Goal: Task Accomplishment & Management: Use online tool/utility

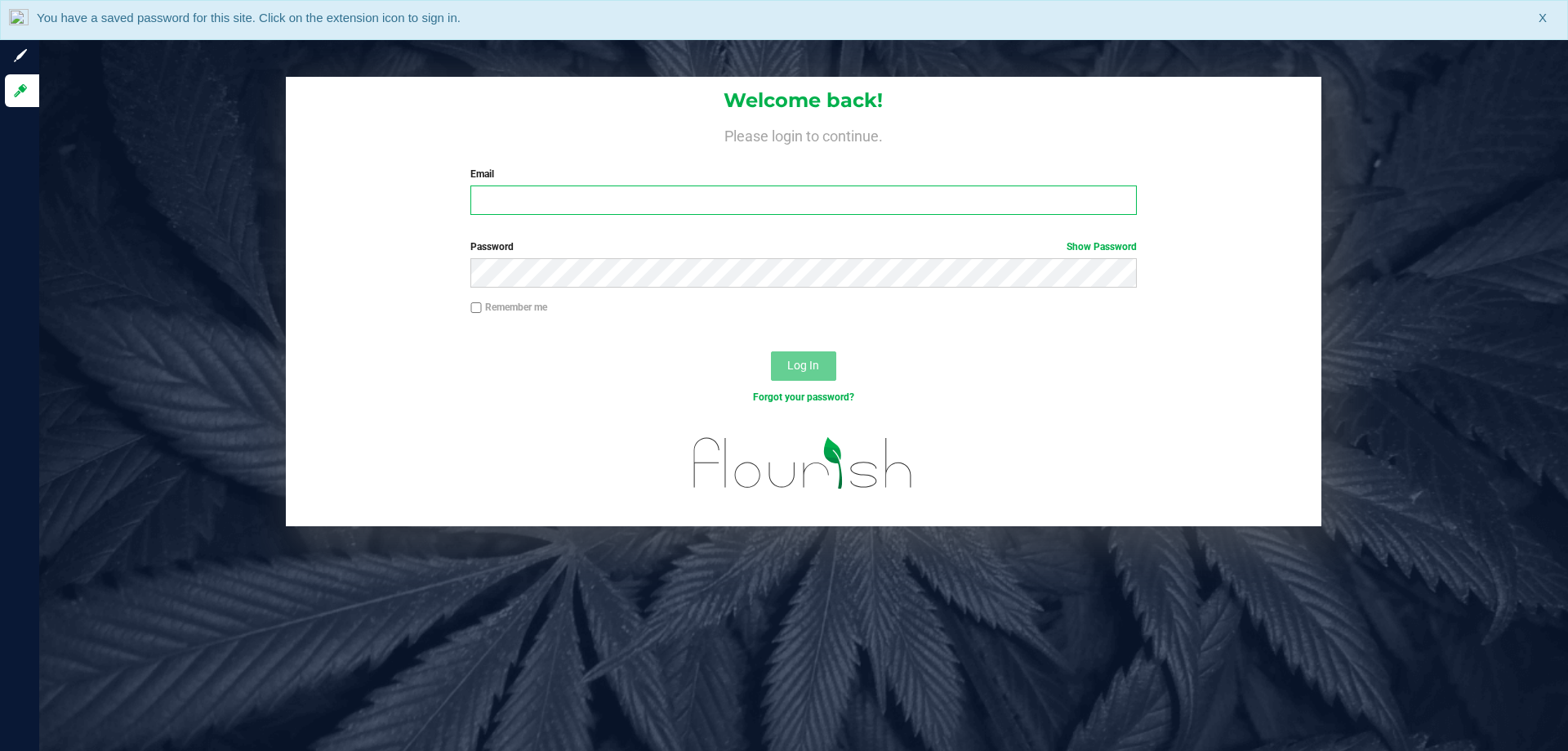
click at [657, 191] on input "Email" at bounding box center [803, 200] width 666 height 29
type input "k"
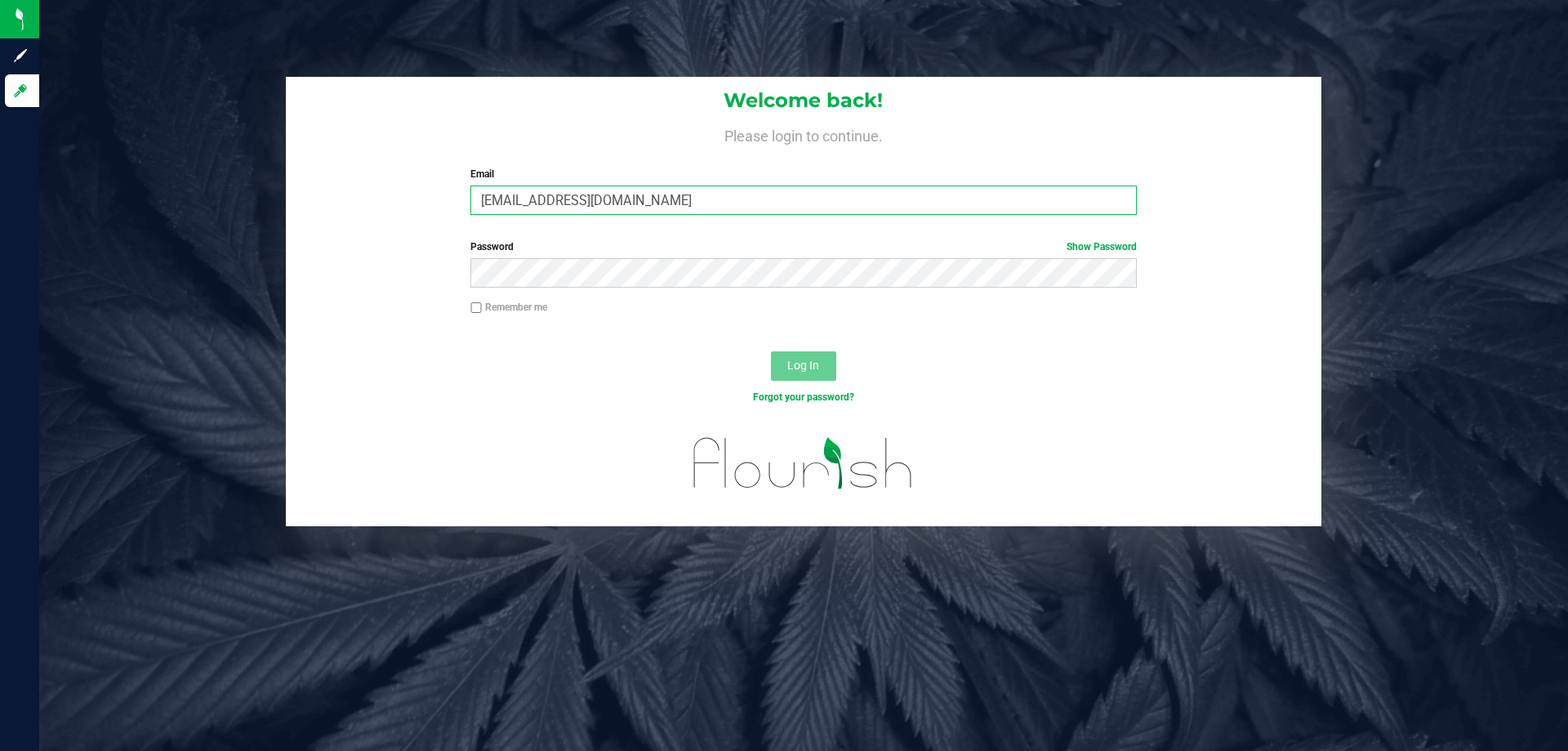
type input "[EMAIL_ADDRESS][DOMAIN_NAME]"
click at [771, 352] on button "Log In" at bounding box center [803, 366] width 65 height 29
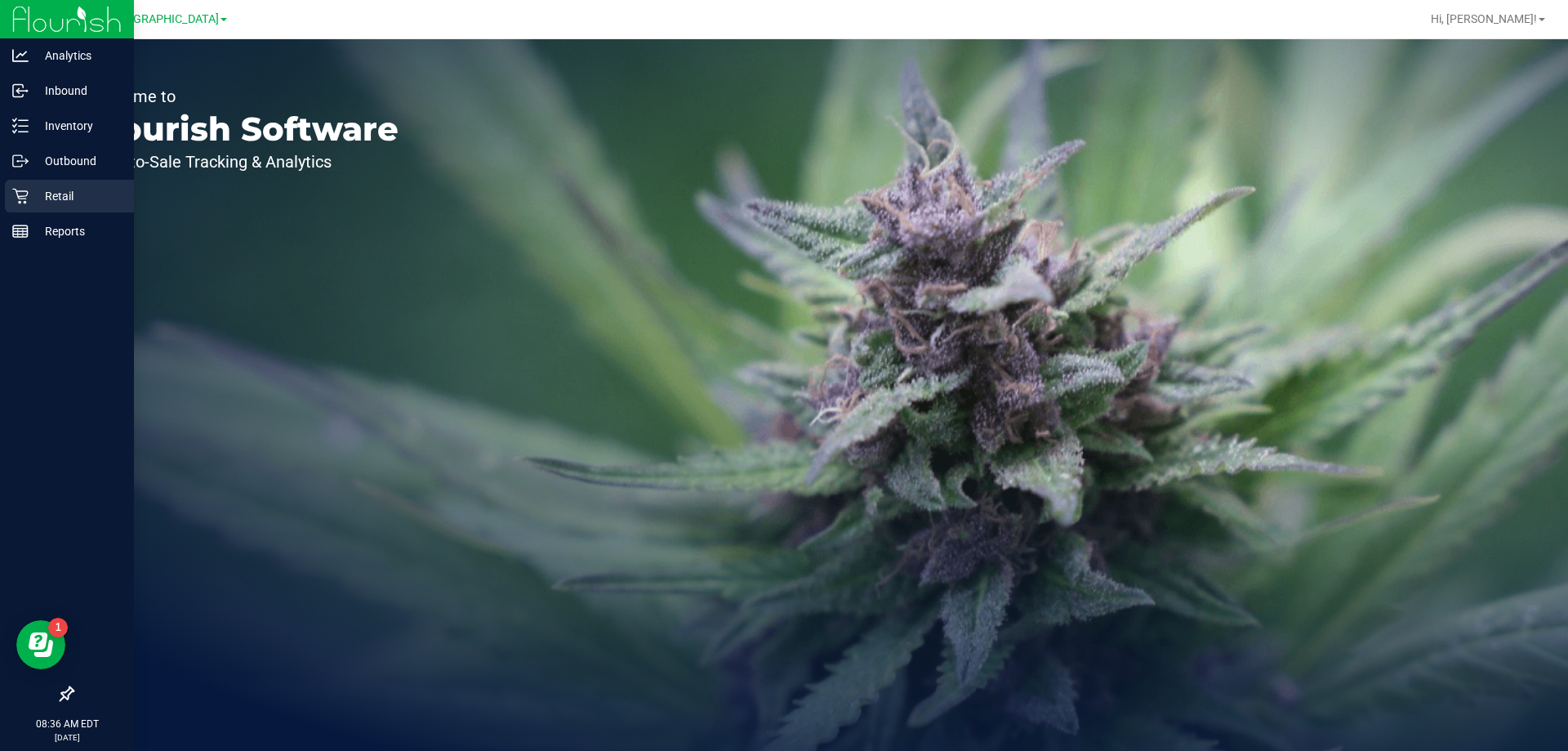
click at [25, 185] on div "Retail" at bounding box center [69, 197] width 130 height 33
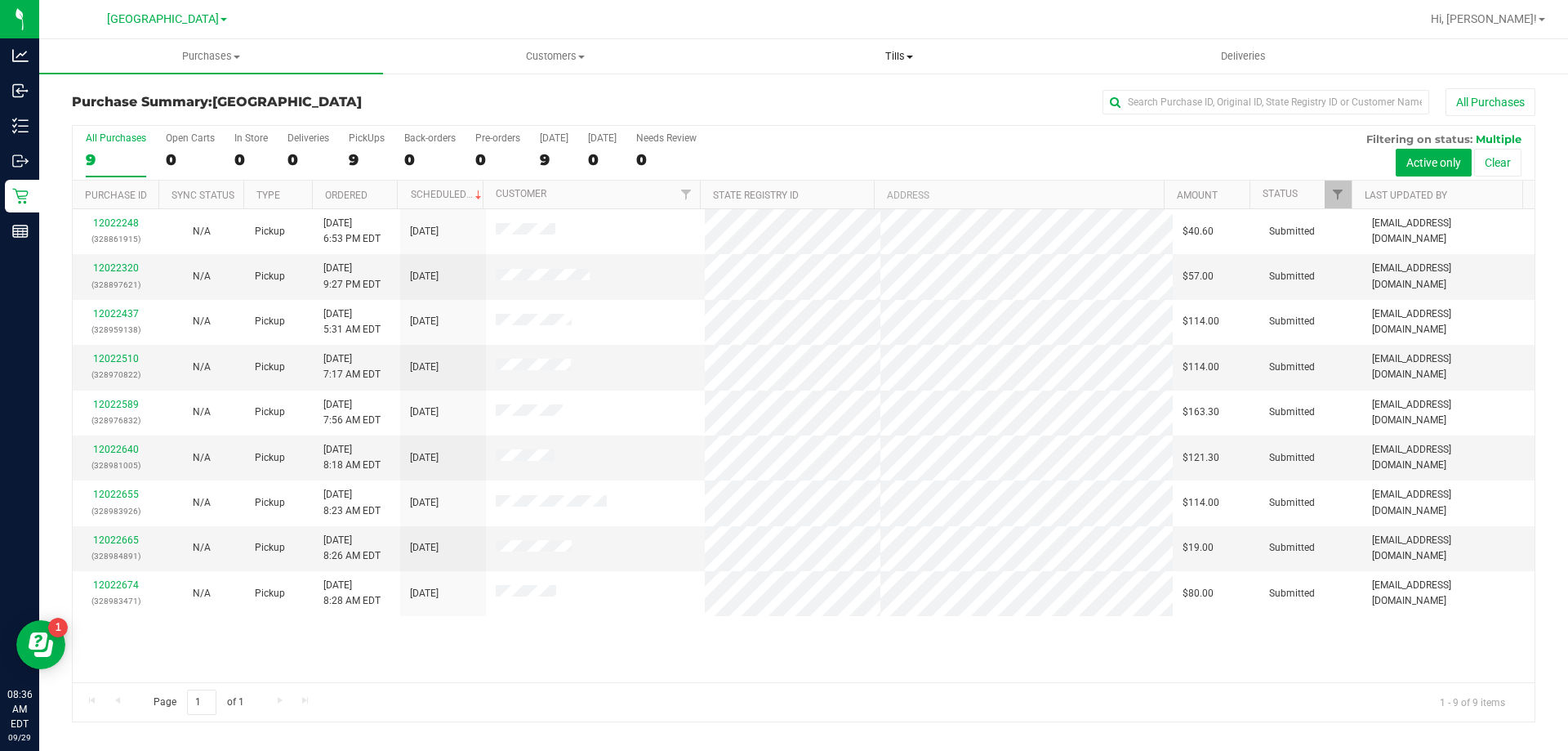
click at [895, 60] on span "Tills" at bounding box center [898, 56] width 342 height 15
click at [790, 101] on span "Manage tills" at bounding box center [782, 98] width 110 height 14
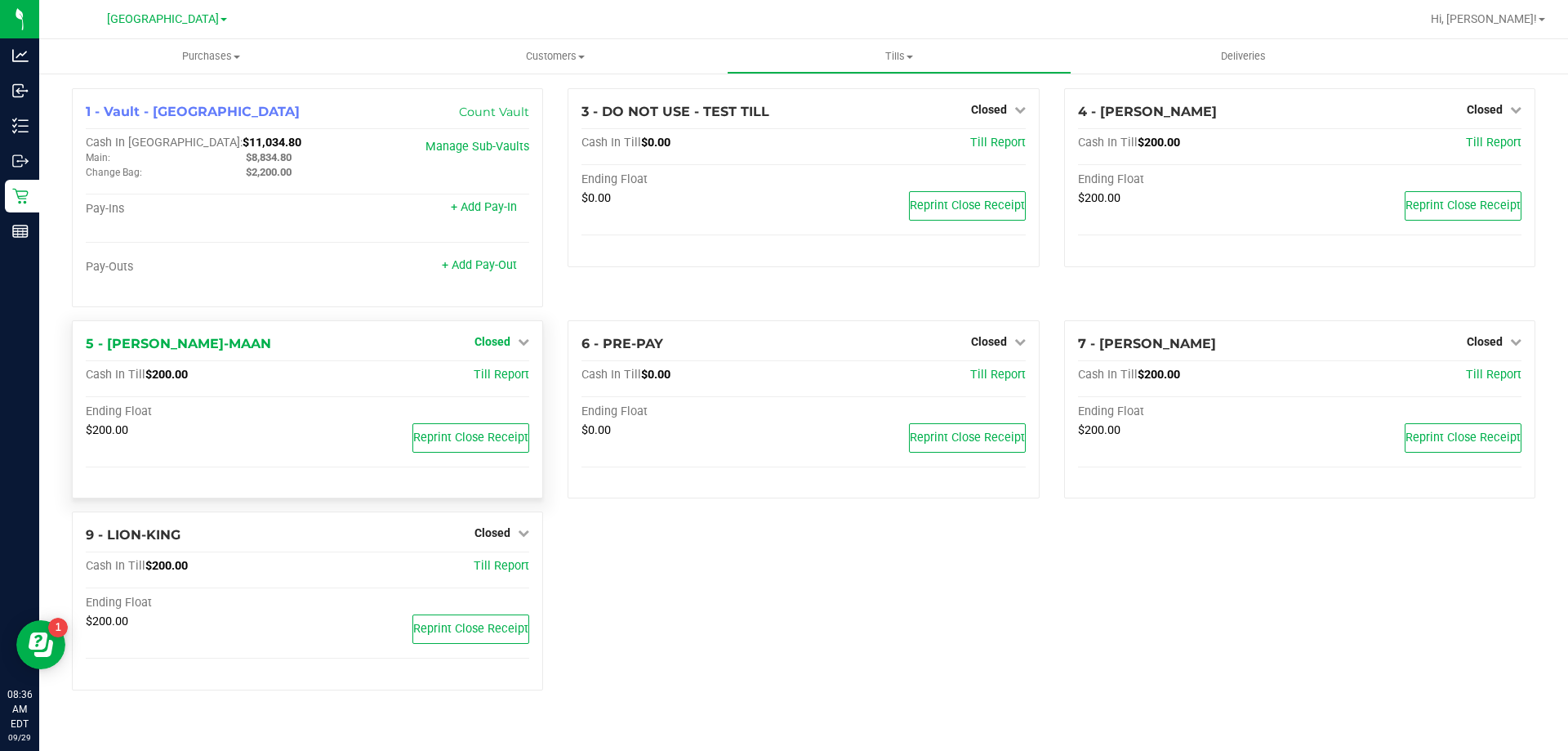
click at [494, 342] on span "Closed" at bounding box center [492, 341] width 36 height 13
click at [487, 373] on link "Open Till" at bounding box center [492, 374] width 43 height 13
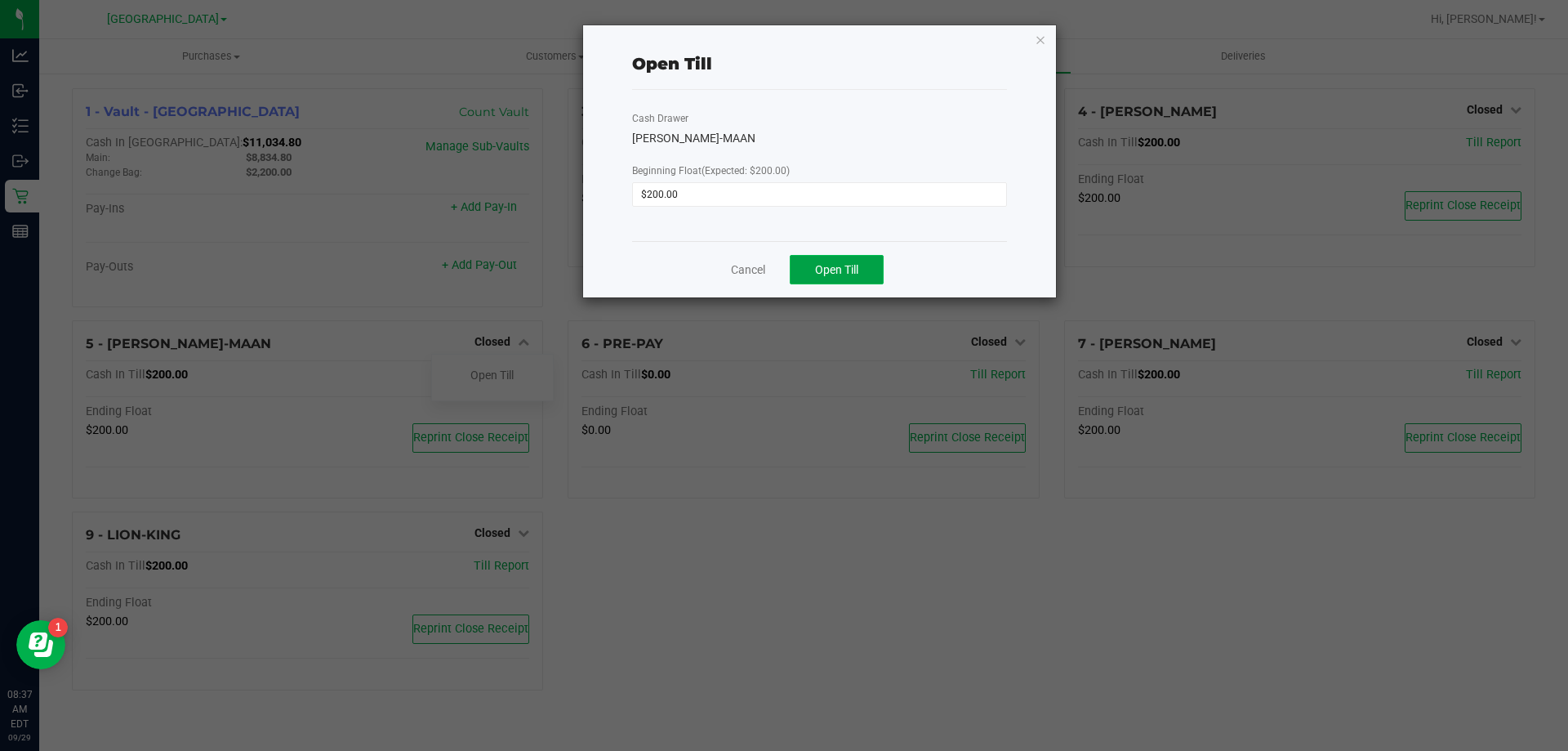
click at [836, 265] on span "Open Till" at bounding box center [837, 269] width 43 height 13
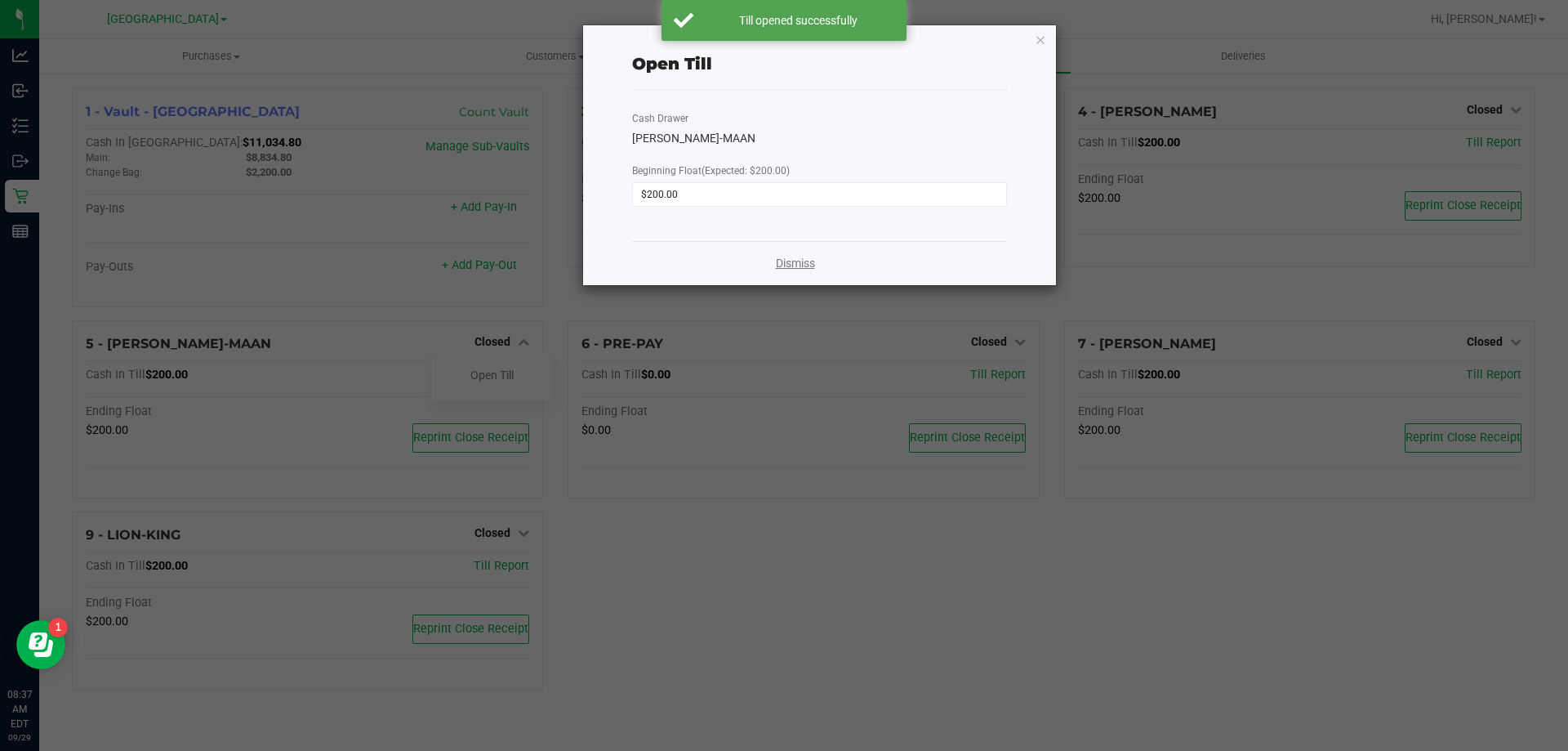
click at [814, 265] on link "Dismiss" at bounding box center [796, 264] width 39 height 18
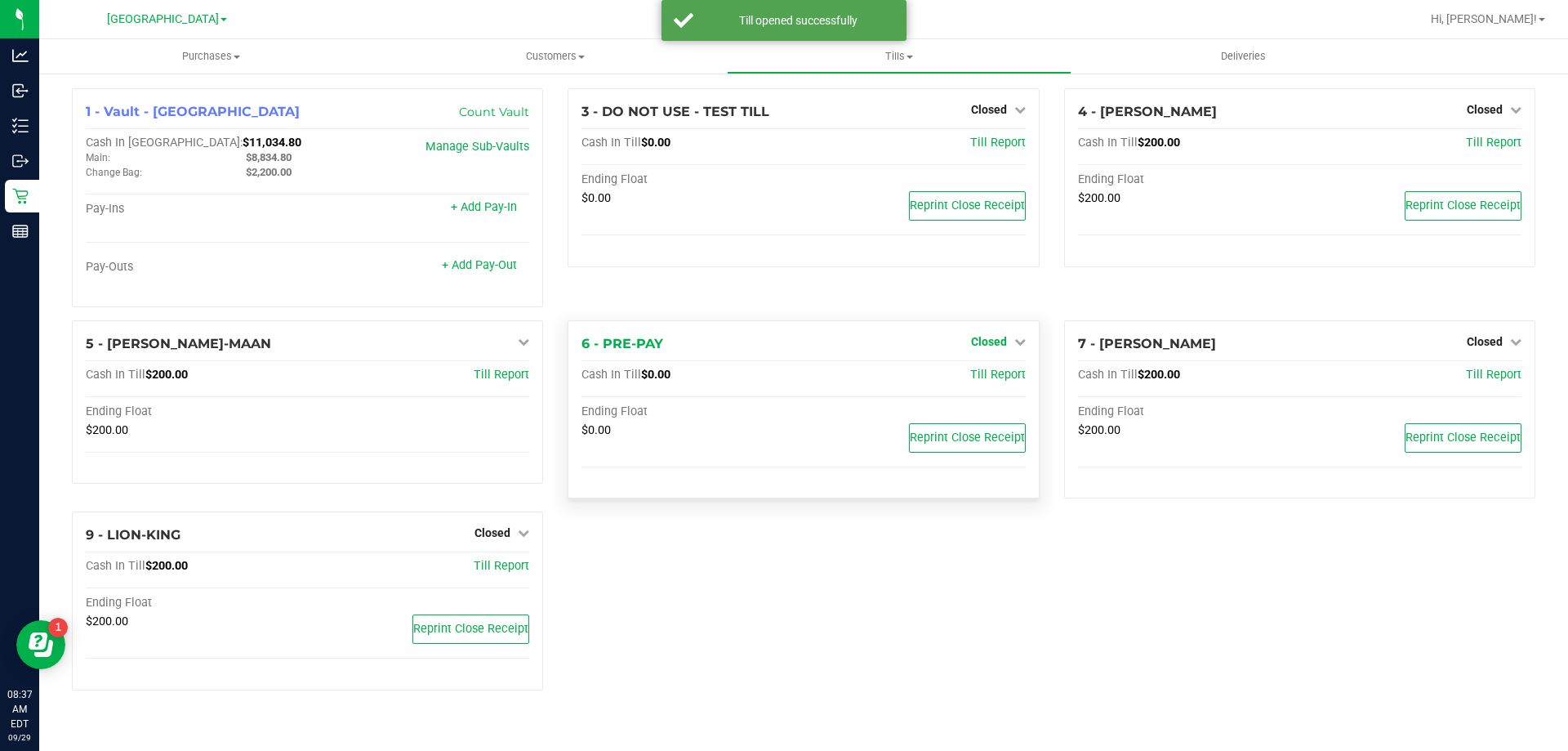
click at [1005, 348] on span "Closed" at bounding box center [989, 341] width 36 height 13
click at [998, 378] on link "Open Till" at bounding box center [989, 374] width 43 height 13
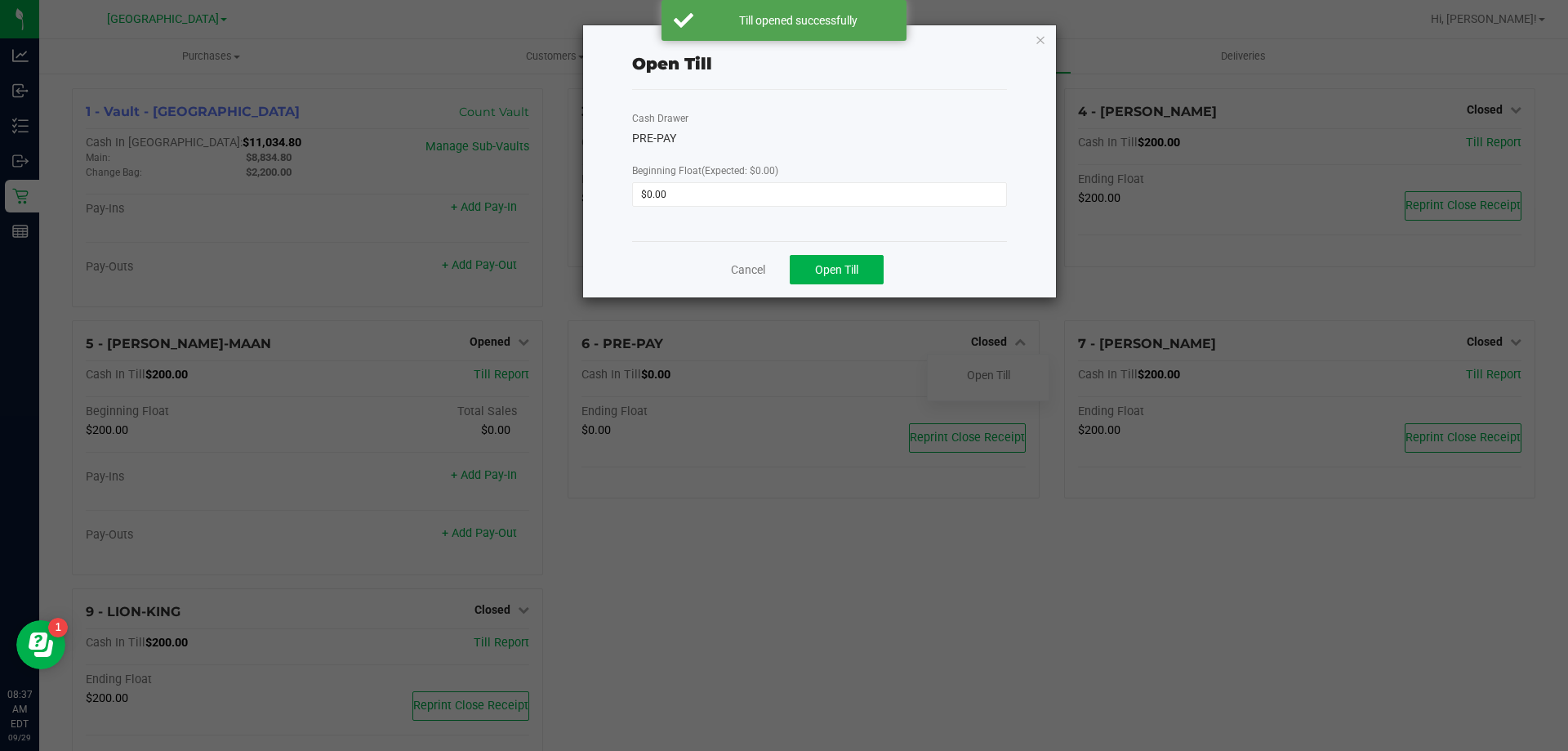
click at [844, 254] on div "Cancel Open Till" at bounding box center [819, 269] width 375 height 56
click at [833, 266] on span "Open Till" at bounding box center [837, 269] width 43 height 13
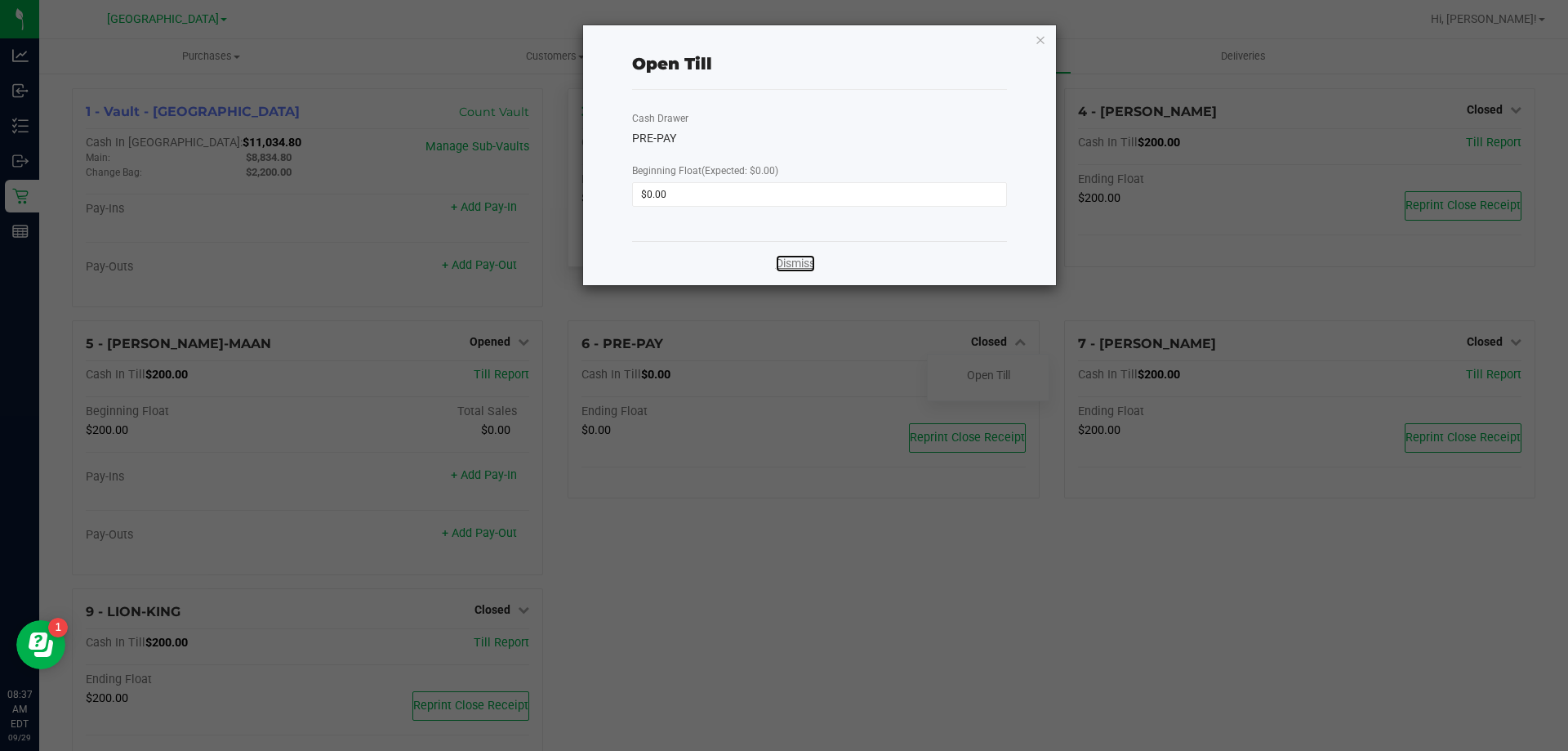
click at [793, 266] on link "Dismiss" at bounding box center [796, 264] width 39 height 18
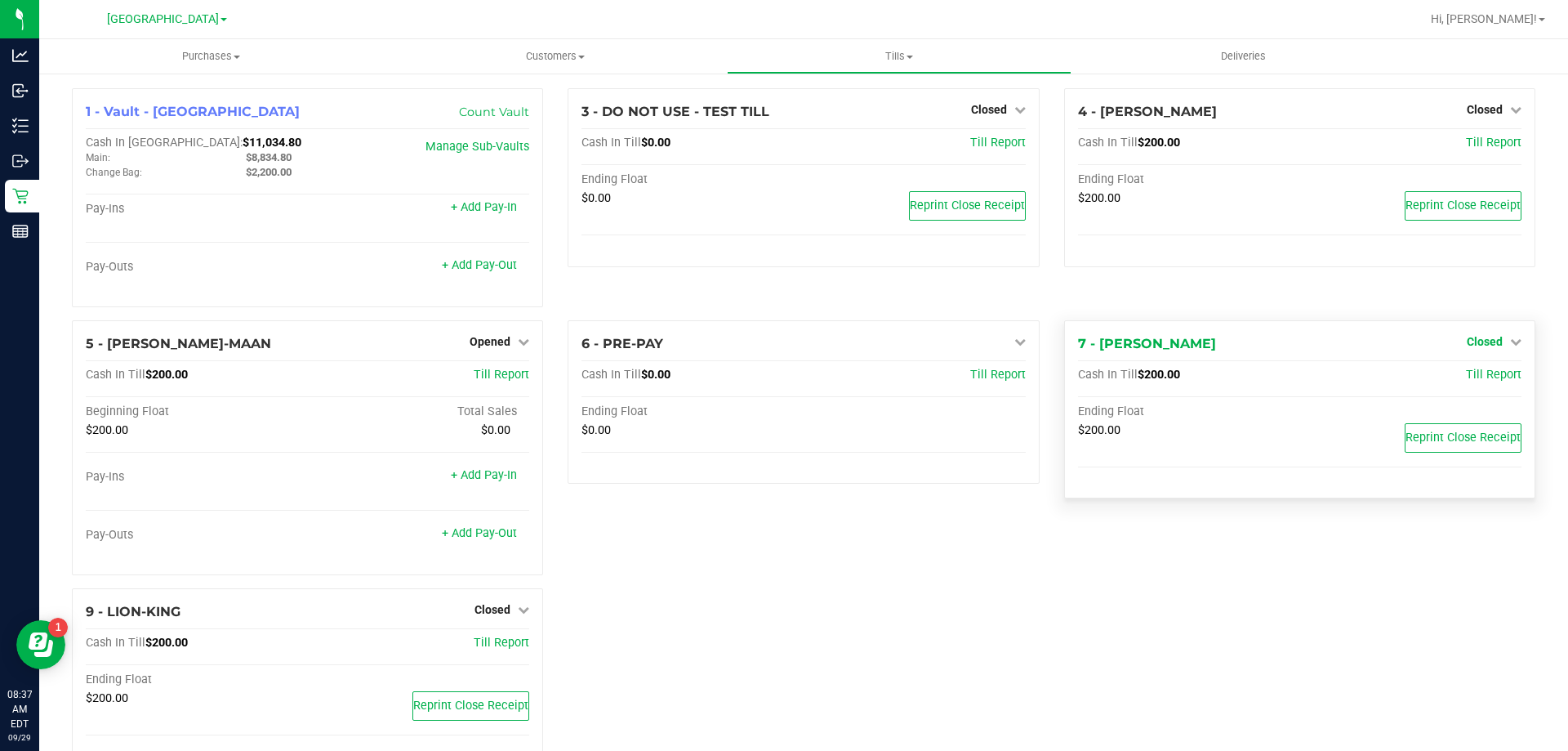
click at [1481, 342] on span "Closed" at bounding box center [1484, 341] width 36 height 13
click at [1470, 378] on link "Open Till" at bounding box center [1484, 374] width 43 height 13
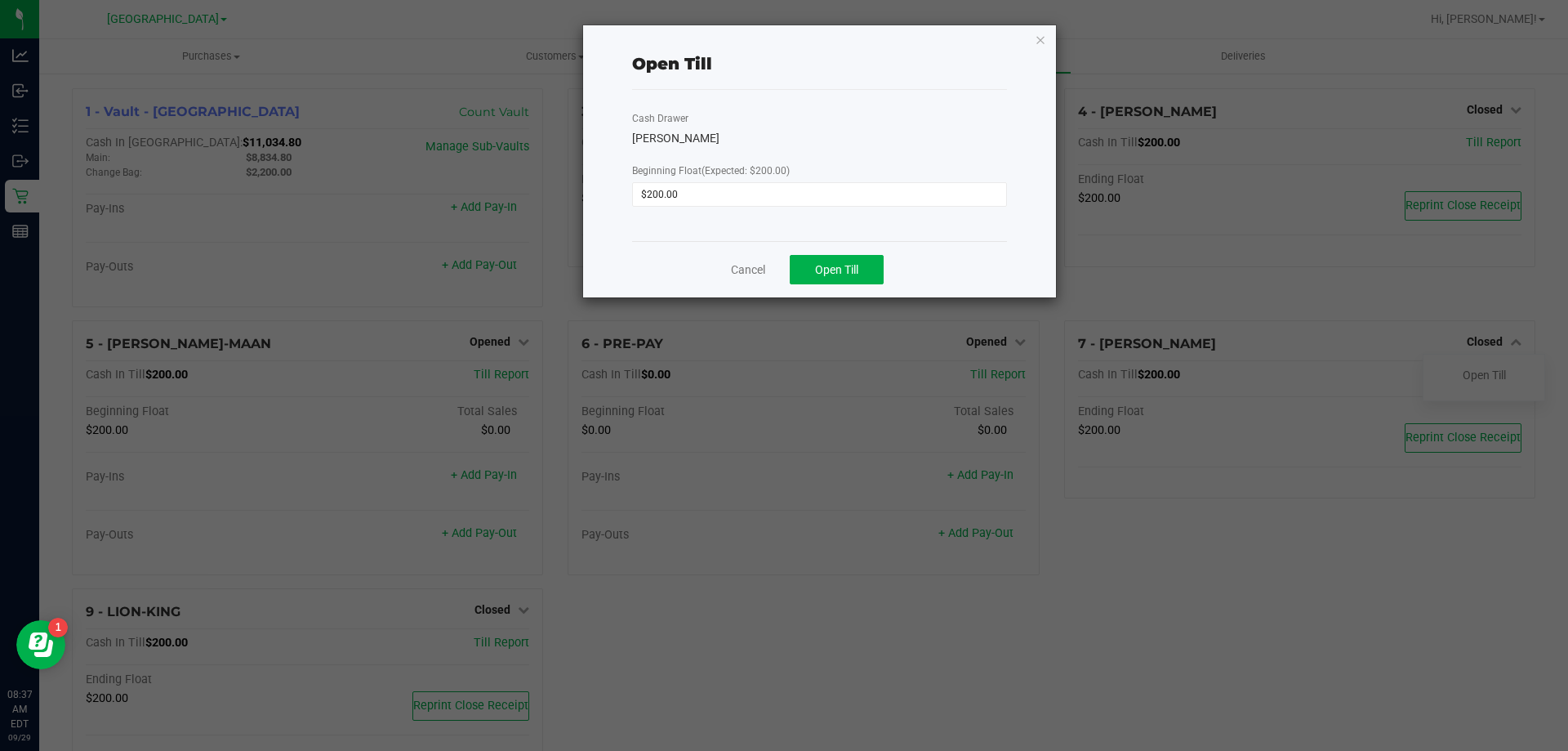
click at [845, 251] on div "Cancel Open Till" at bounding box center [819, 269] width 375 height 56
click at [841, 260] on button "Open Till" at bounding box center [837, 270] width 93 height 29
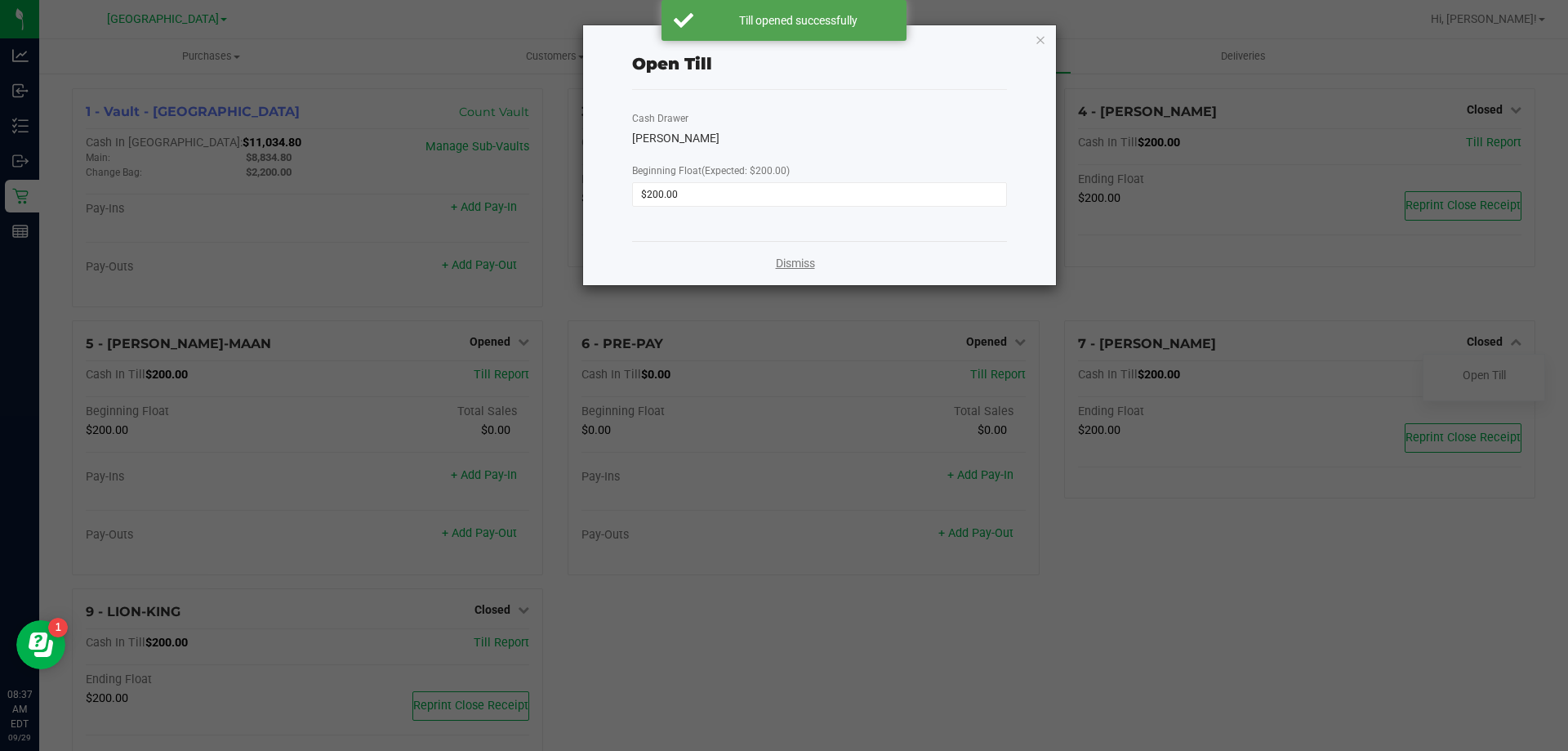
click at [793, 269] on link "Dismiss" at bounding box center [796, 264] width 39 height 18
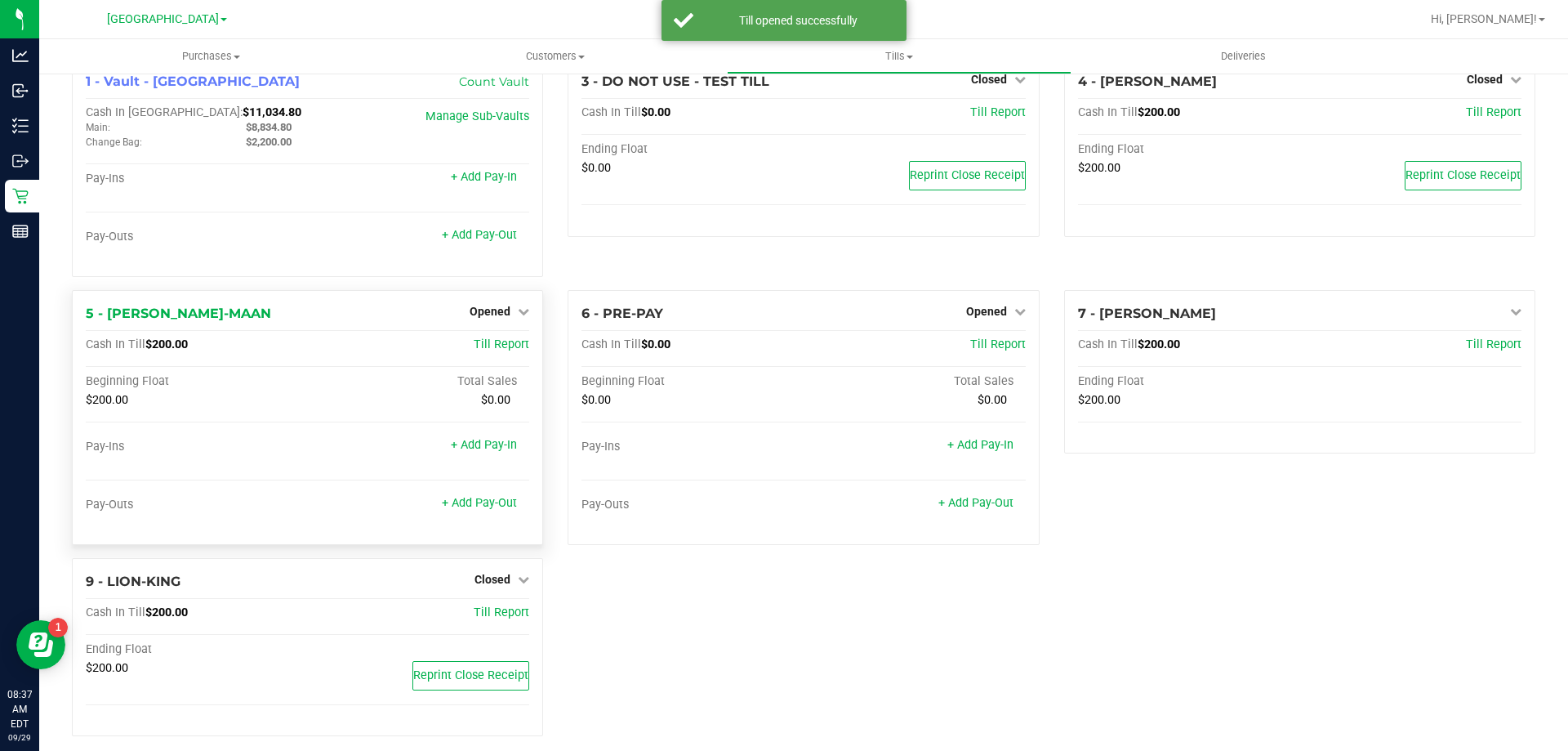
scroll to position [47, 0]
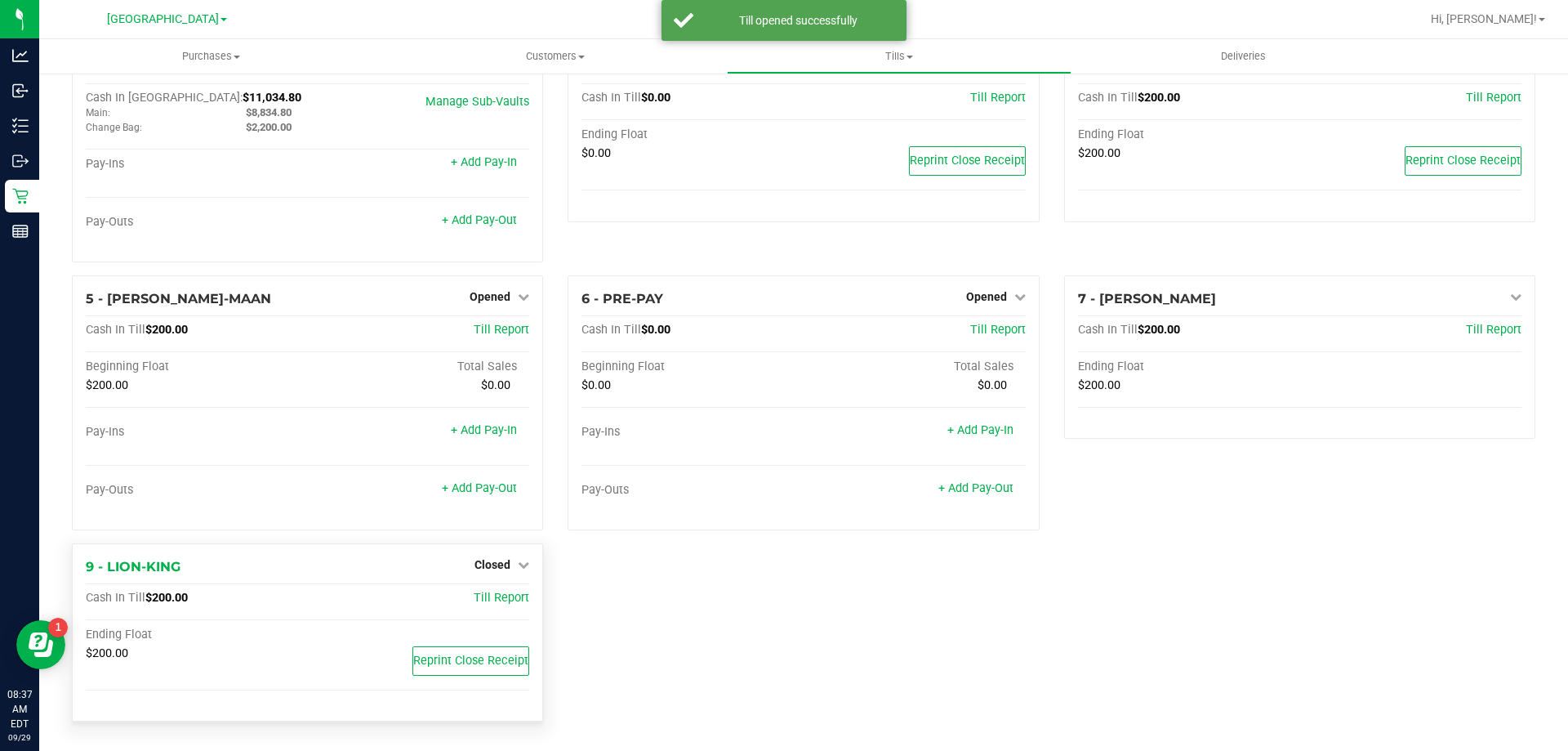
click at [482, 572] on div "Closed" at bounding box center [502, 565] width 55 height 19
click at [506, 560] on link "Closed" at bounding box center [502, 564] width 55 height 13
click at [508, 598] on link "Open Till" at bounding box center [492, 597] width 43 height 13
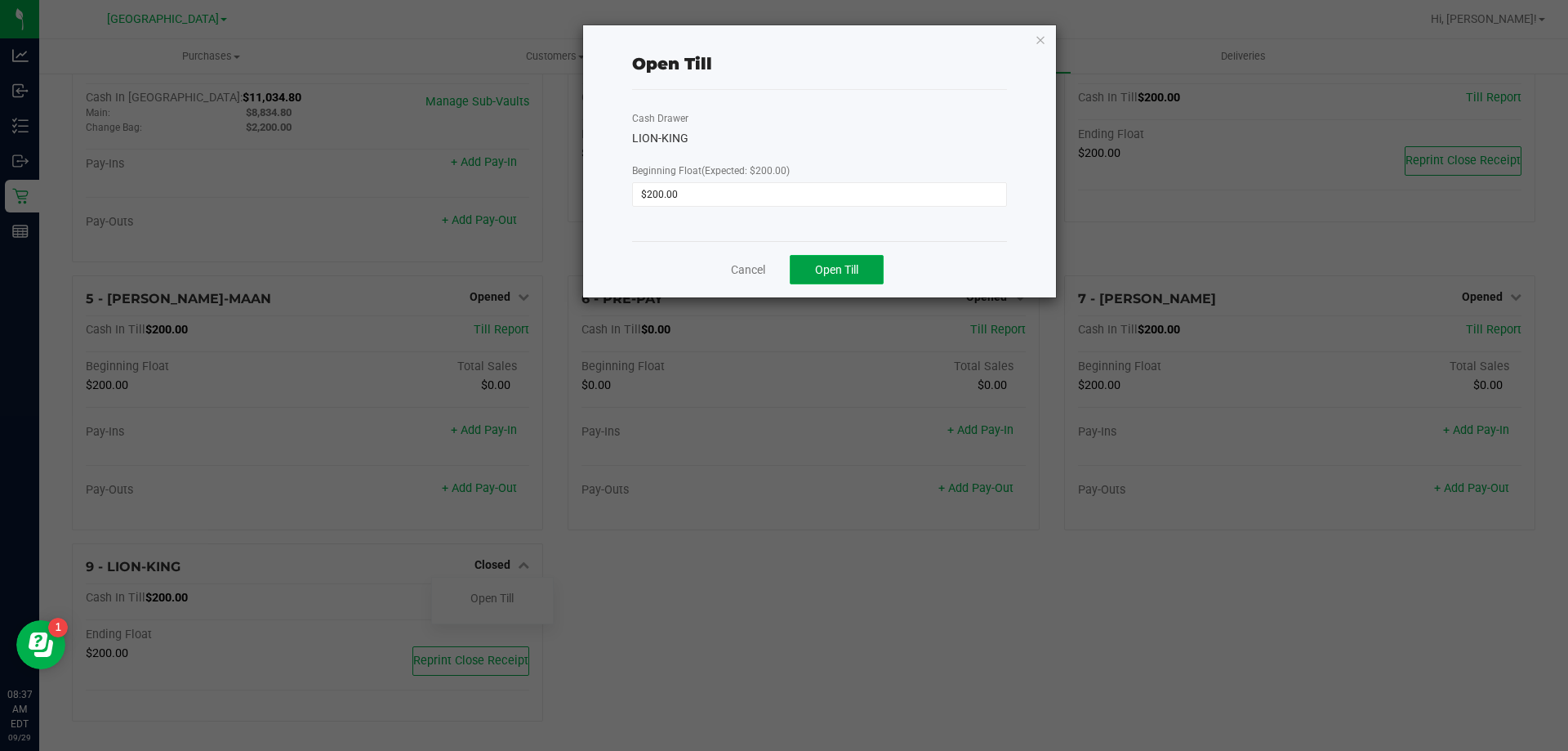
click at [820, 272] on span "Open Till" at bounding box center [837, 269] width 43 height 13
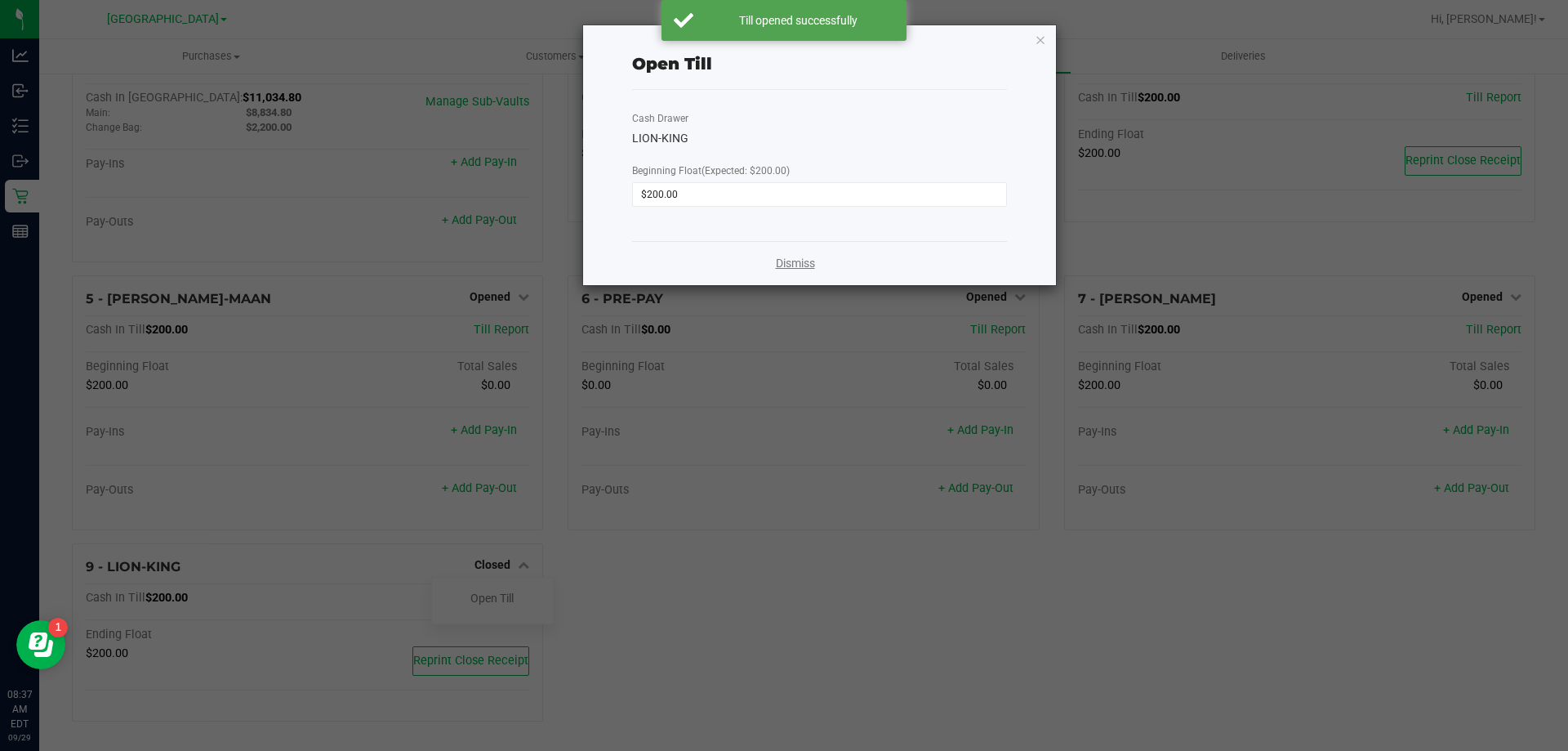
click at [791, 261] on link "Dismiss" at bounding box center [796, 264] width 39 height 18
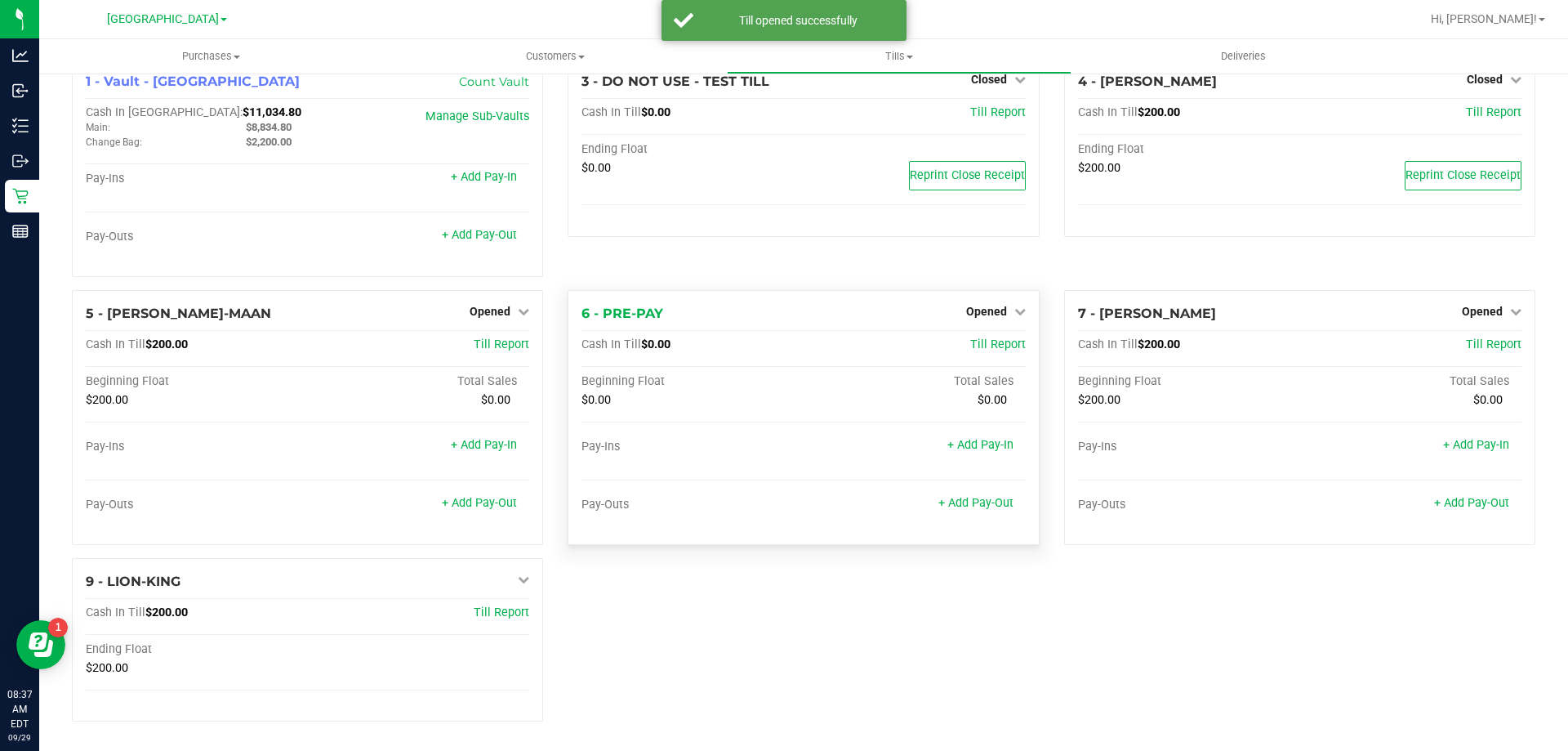
scroll to position [0, 0]
